Goal: Ask a question

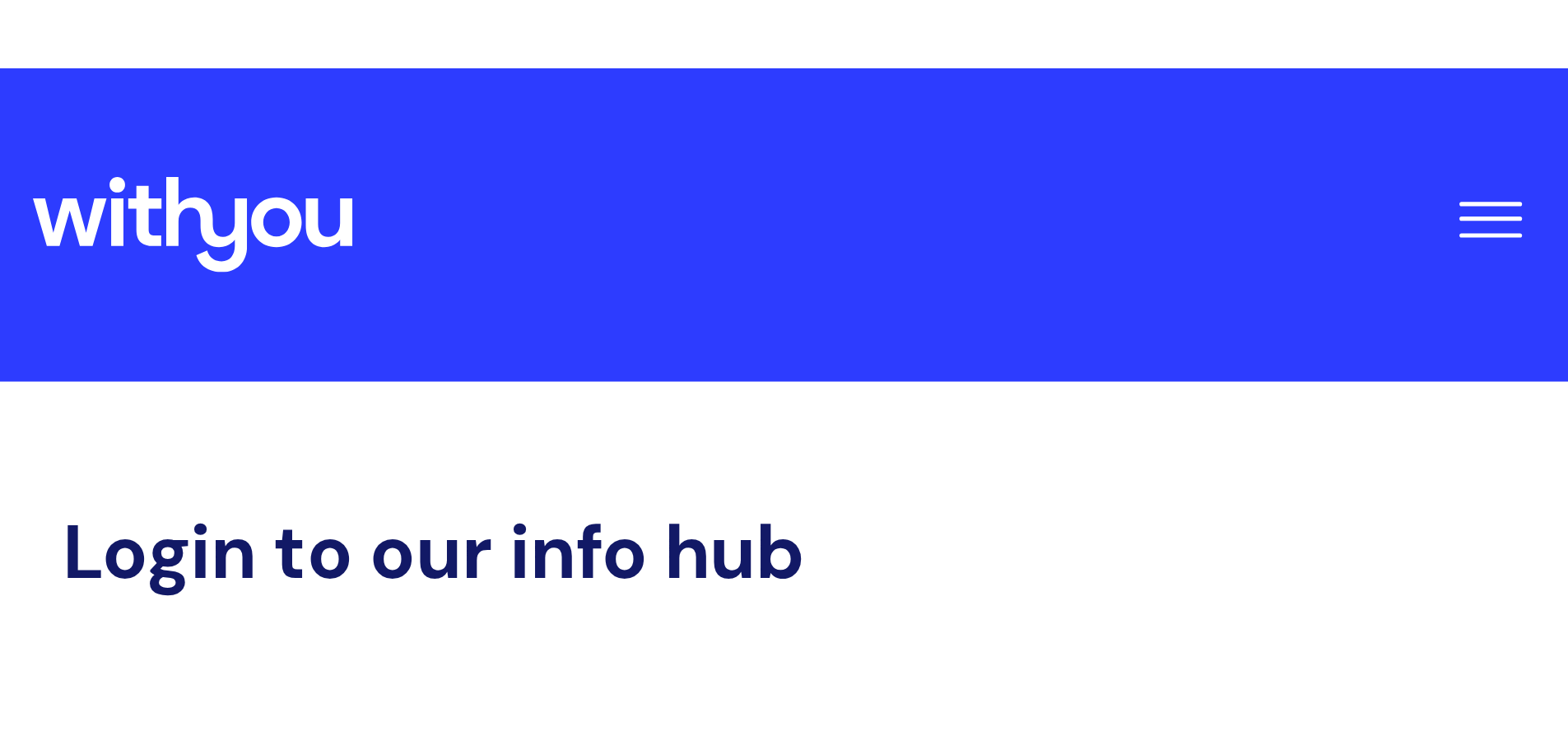
scroll to position [350, 0]
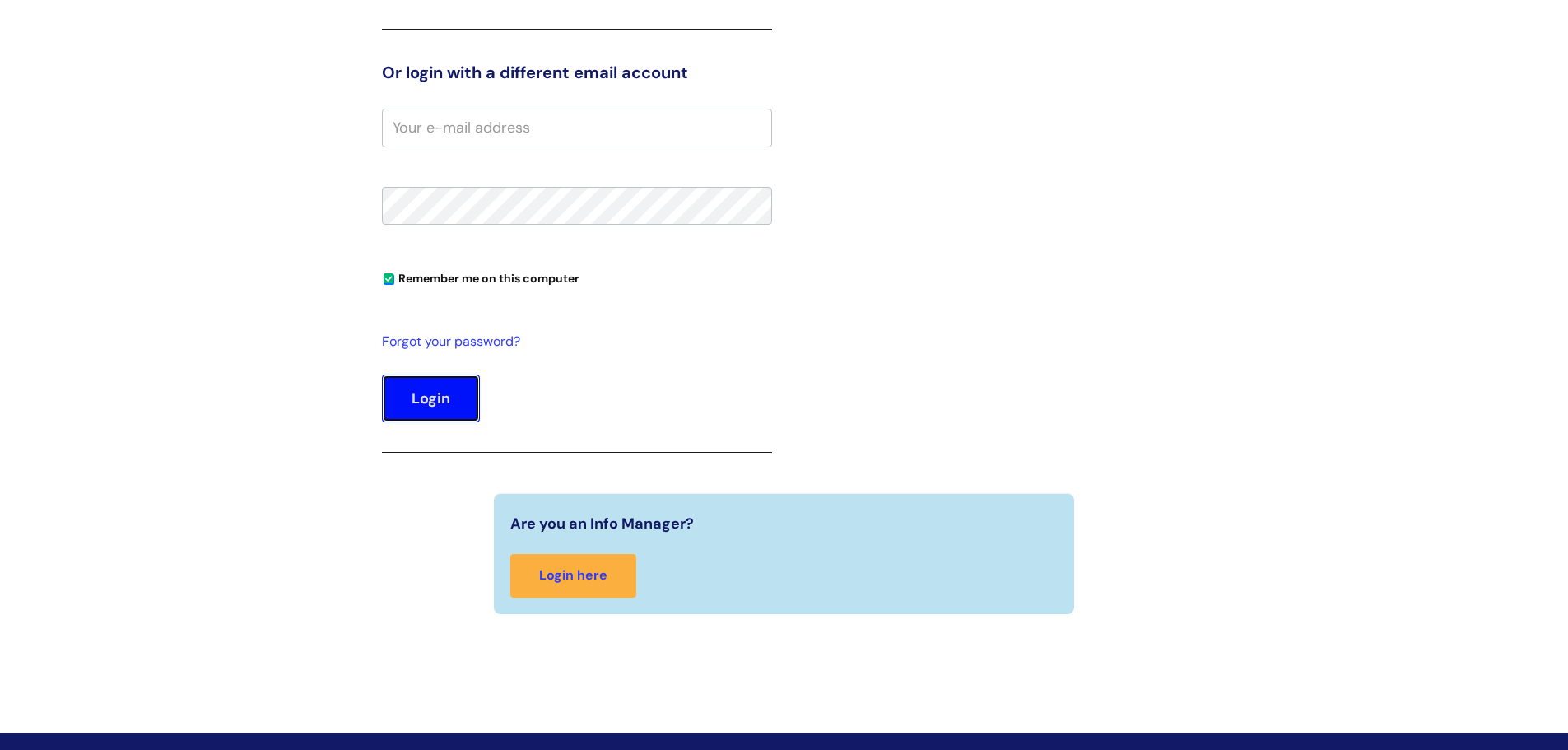
click at [423, 241] on button "Login" at bounding box center [431, 398] width 98 height 48
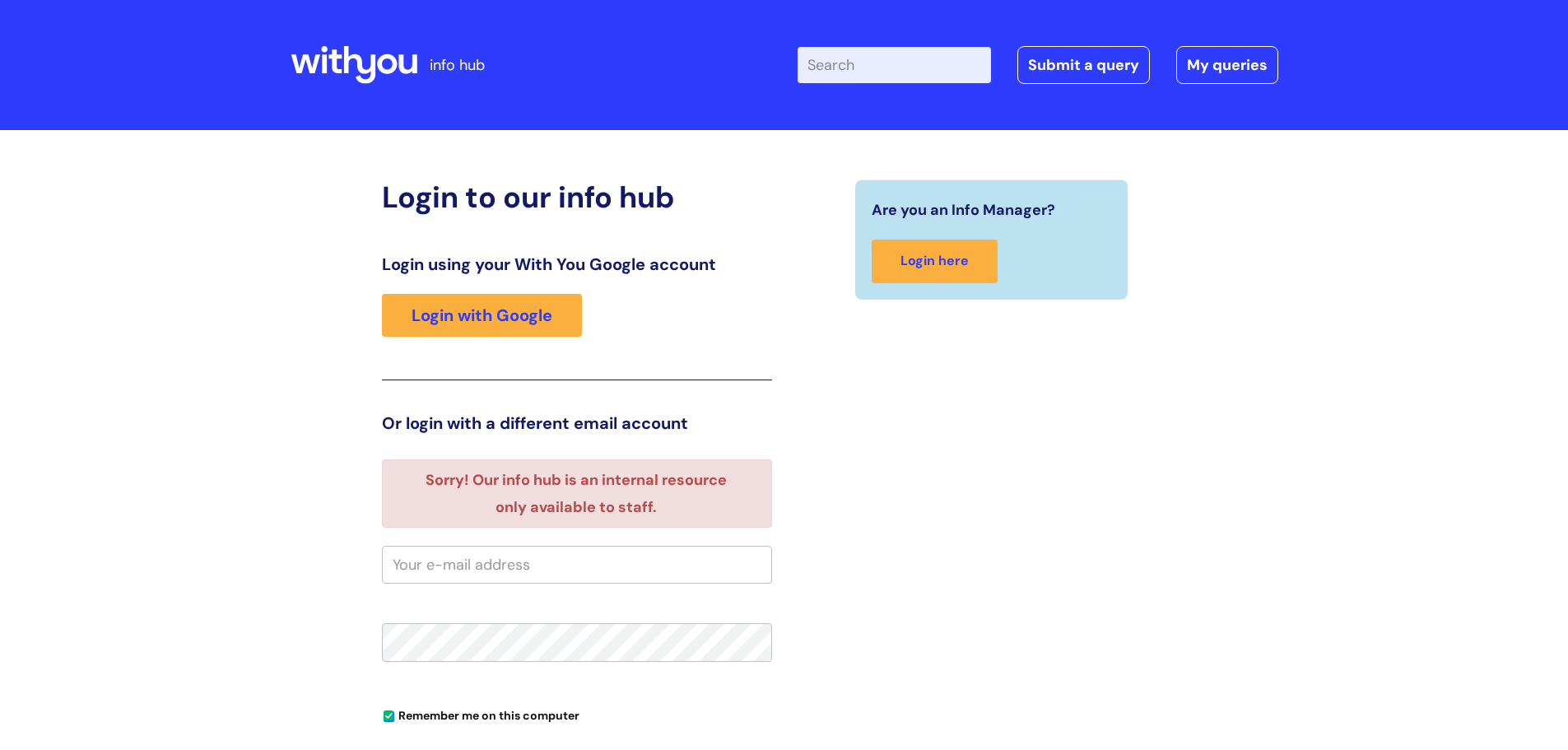
click at [843, 415] on div "Are you an Info Manager? Login here" at bounding box center [991, 555] width 415 height 750
click at [471, 307] on link "Login with Google" at bounding box center [482, 315] width 200 height 43
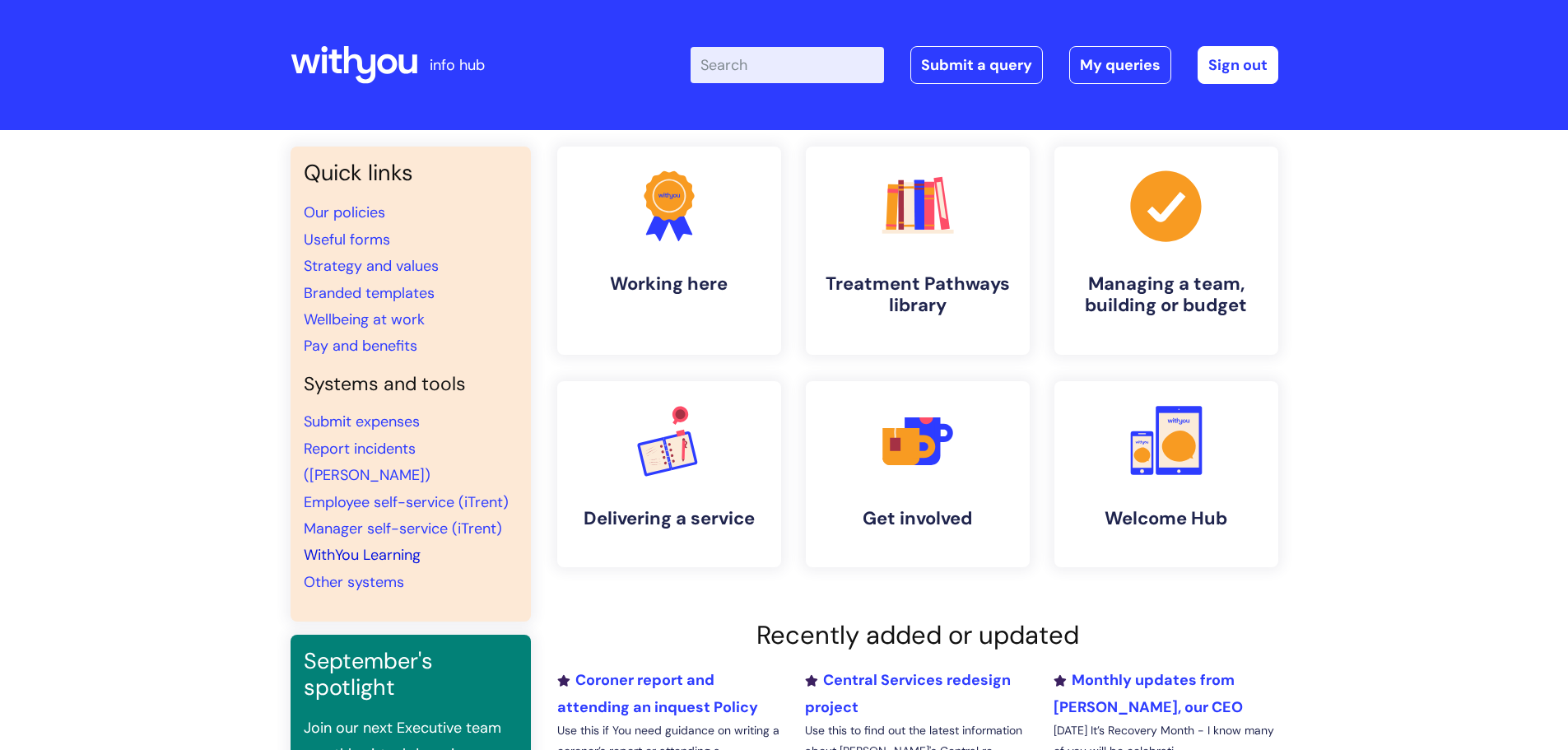
click at [401, 545] on link "WithYou Learning" at bounding box center [362, 555] width 117 height 19
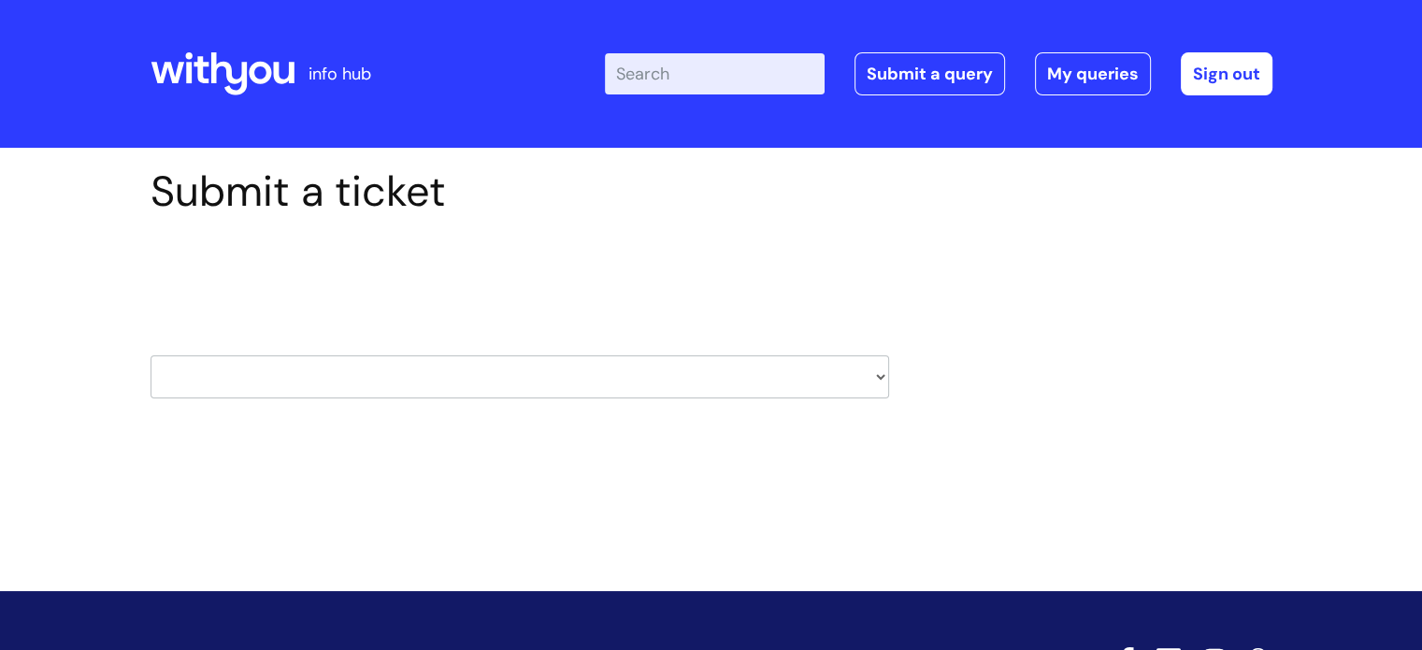
click at [879, 376] on select "HR / People IT and Support Clinical Drug Alerts Finance Accounts Data Support T…" at bounding box center [520, 376] width 739 height 43
select select "learning_and_development"
click at [151, 355] on select "HR / People IT and Support Clinical Drug Alerts Finance Accounts Data Support T…" at bounding box center [520, 376] width 739 height 43
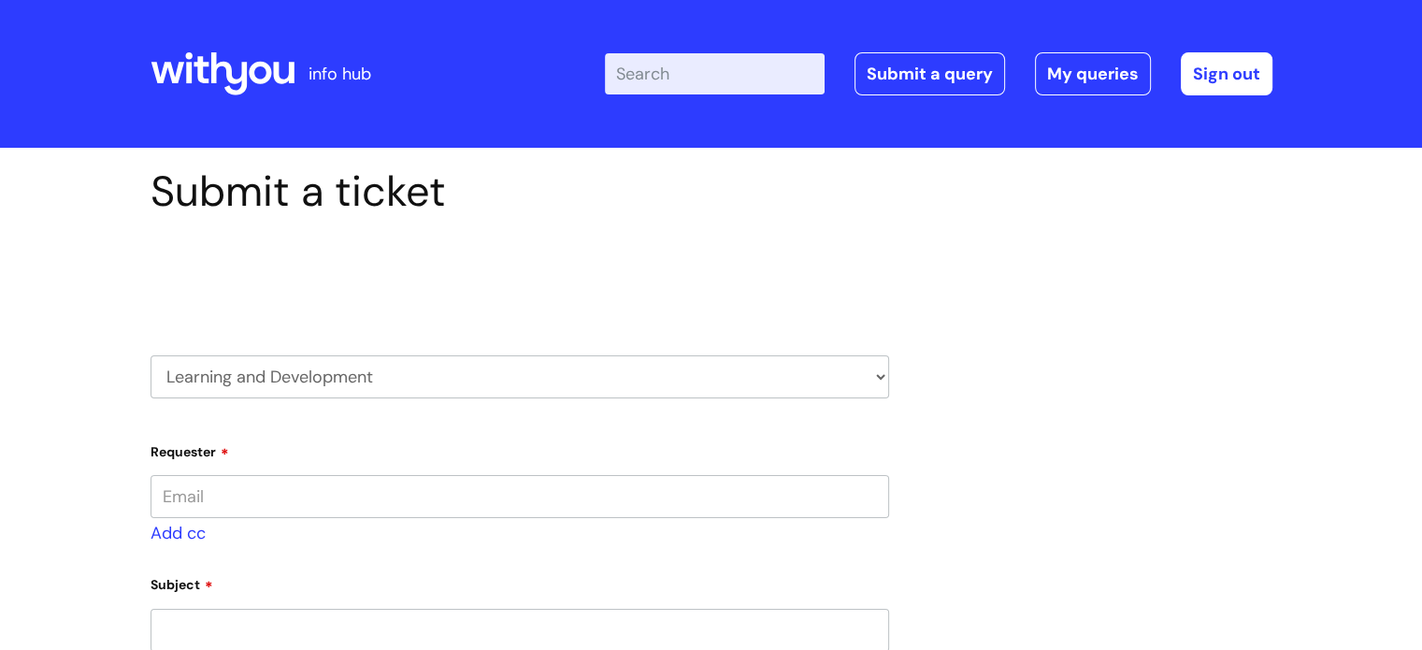
type input "[PERSON_NAME][EMAIL_ADDRESS][PERSON_NAME][DOMAIN_NAME]"
select select "80004286563"
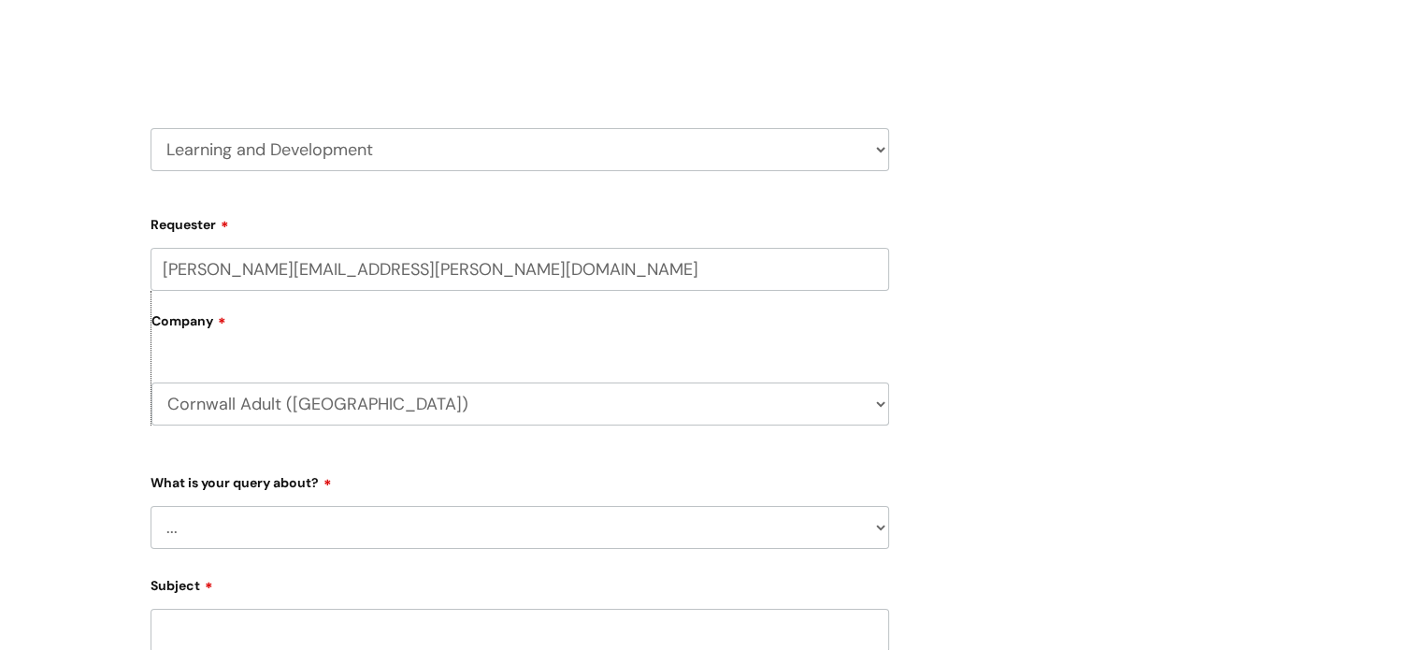
scroll to position [281, 0]
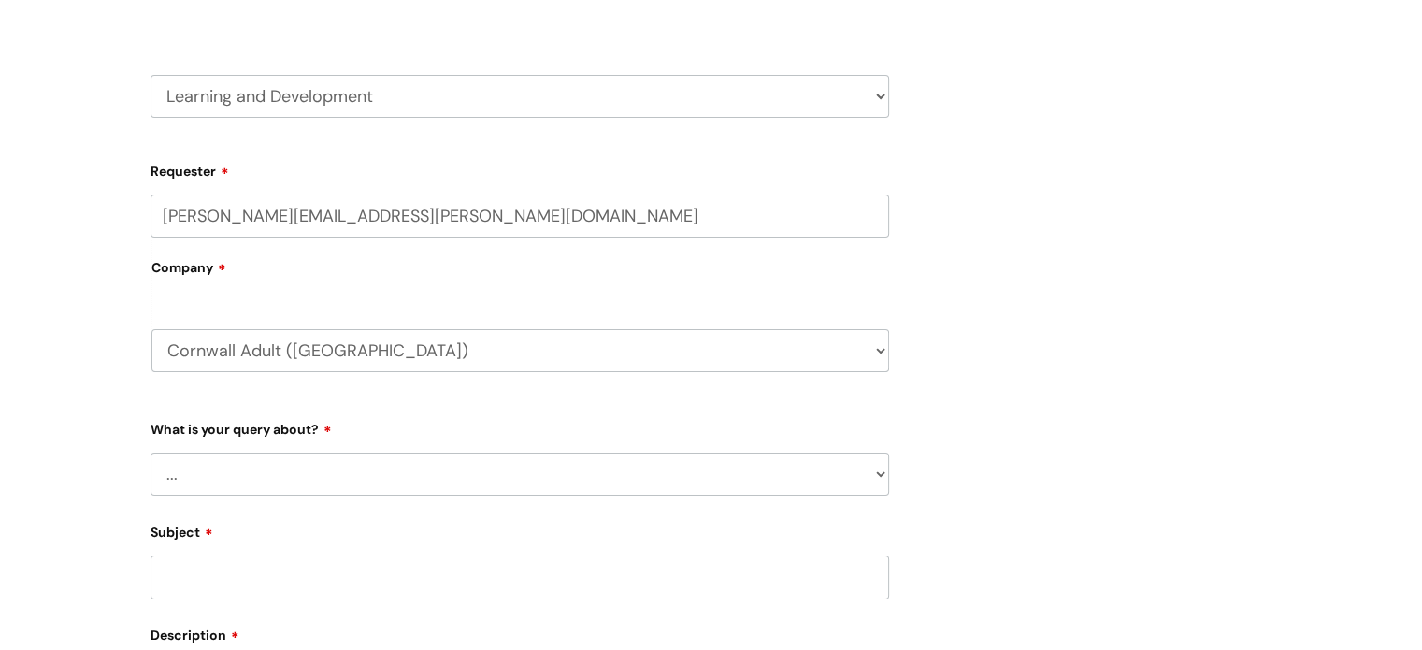
click at [377, 268] on label "Company" at bounding box center [520, 274] width 738 height 42
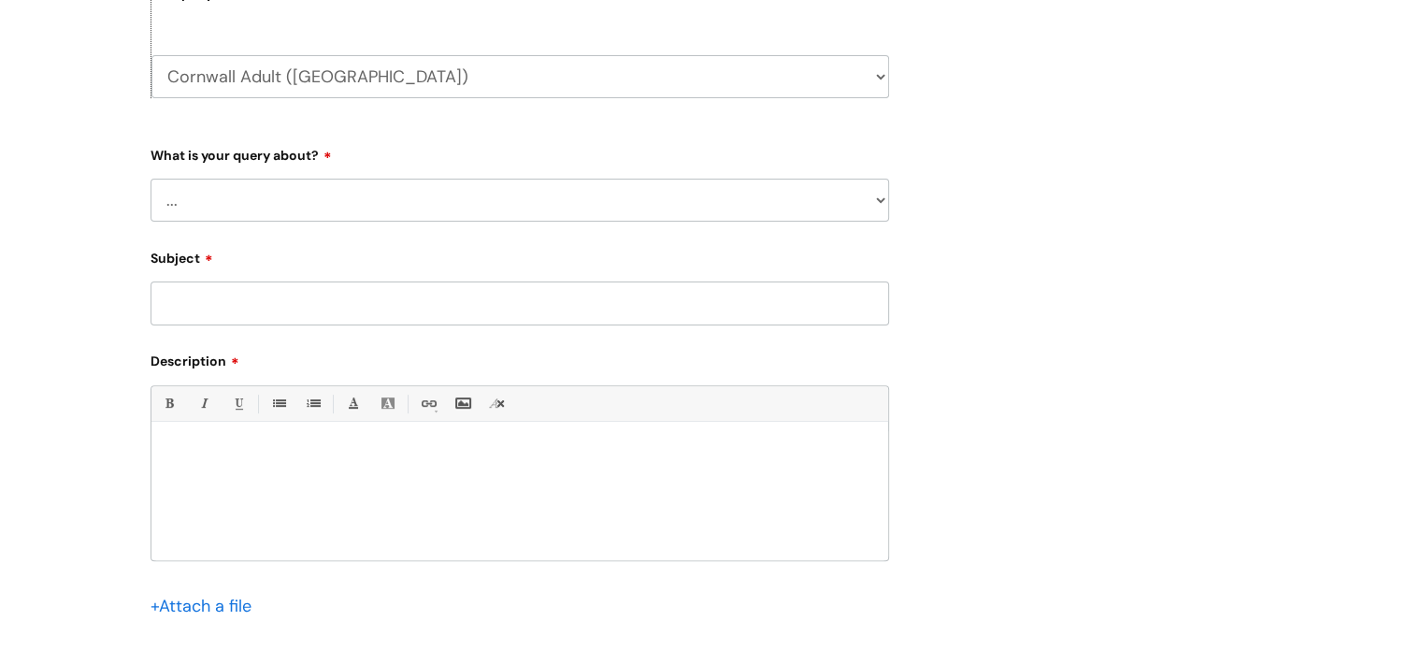
scroll to position [561, 0]
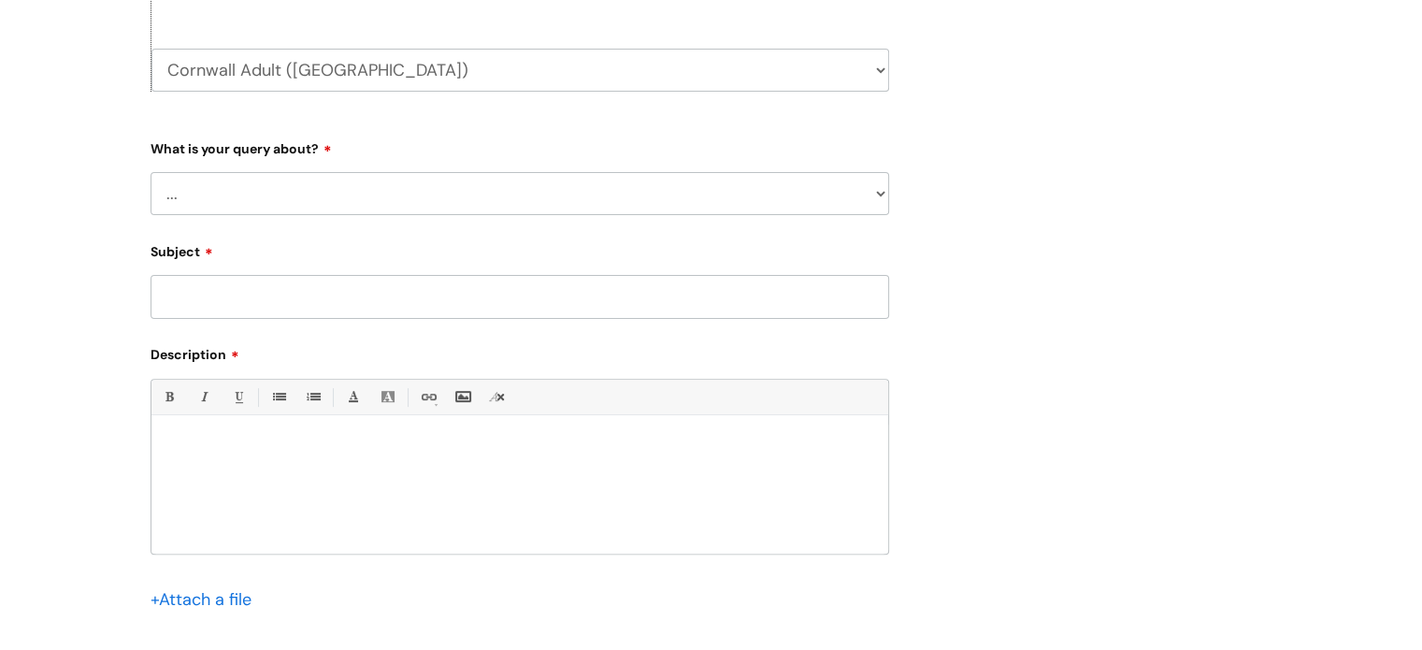
click at [453, 467] on div at bounding box center [519, 488] width 737 height 129
